Goal: Find specific page/section: Find specific page/section

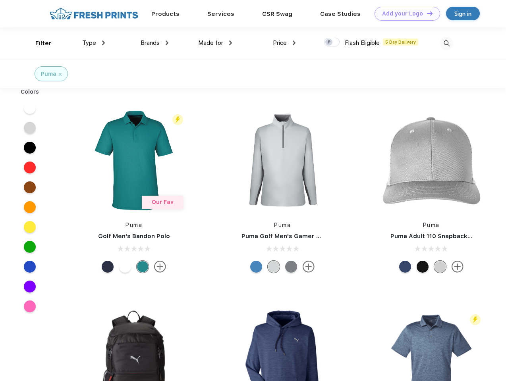
click at [404, 13] on link "Add your Logo Design Tool" at bounding box center [406, 14] width 65 height 14
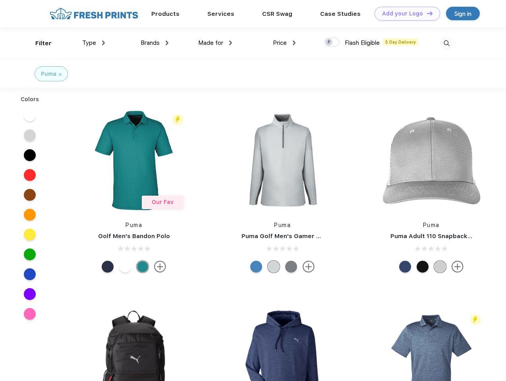
click at [0, 0] on div "Design Tool" at bounding box center [0, 0] width 0 height 0
click at [426, 13] on link "Add your Logo Design Tool" at bounding box center [406, 14] width 65 height 14
click at [38, 43] on div "Filter" at bounding box center [43, 43] width 16 height 9
click at [94, 43] on span "Type" at bounding box center [89, 42] width 14 height 7
click at [154, 43] on span "Brands" at bounding box center [149, 42] width 19 height 7
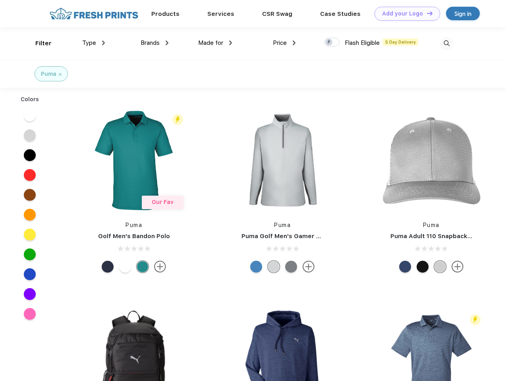
click at [215, 43] on span "Made for" at bounding box center [210, 42] width 25 height 7
click at [284, 43] on span "Price" at bounding box center [280, 42] width 14 height 7
click at [332, 42] on div at bounding box center [331, 42] width 15 height 9
click at [329, 42] on input "checkbox" at bounding box center [326, 39] width 5 height 5
click at [446, 43] on img at bounding box center [446, 43] width 13 height 13
